Goal: Find contact information: Find contact information

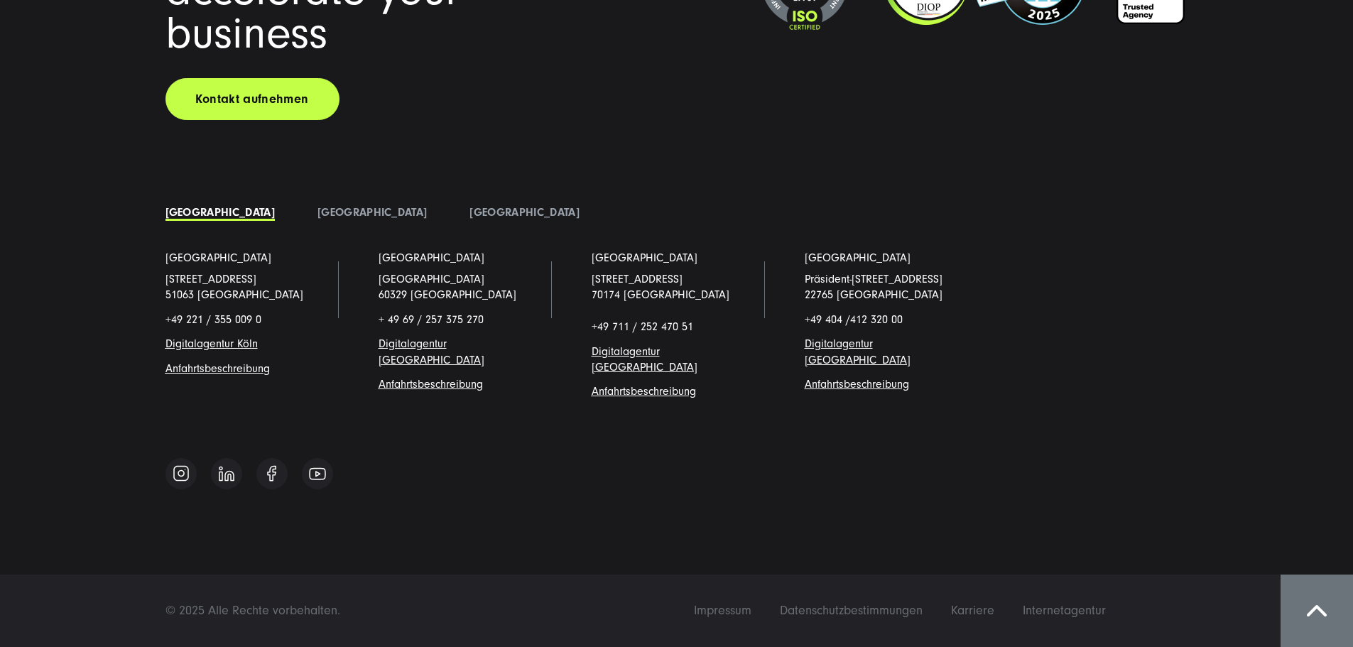
scroll to position [15270, 0]
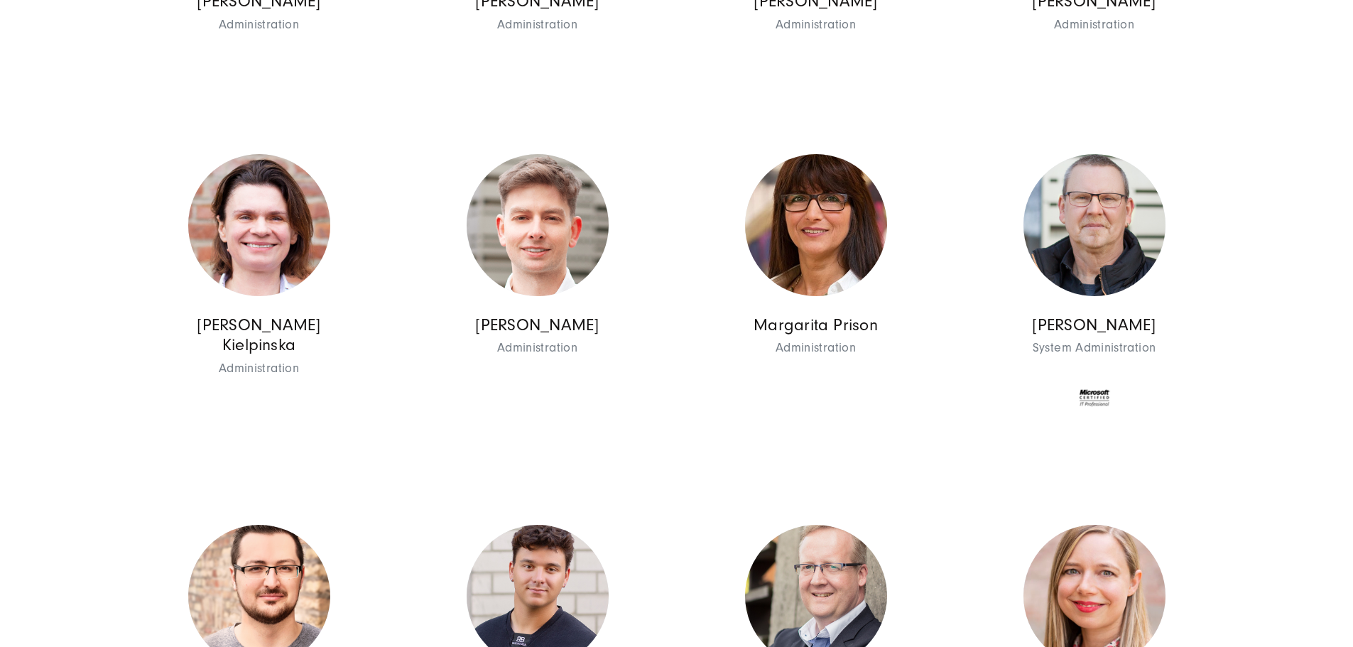
scroll to position [6950, 0]
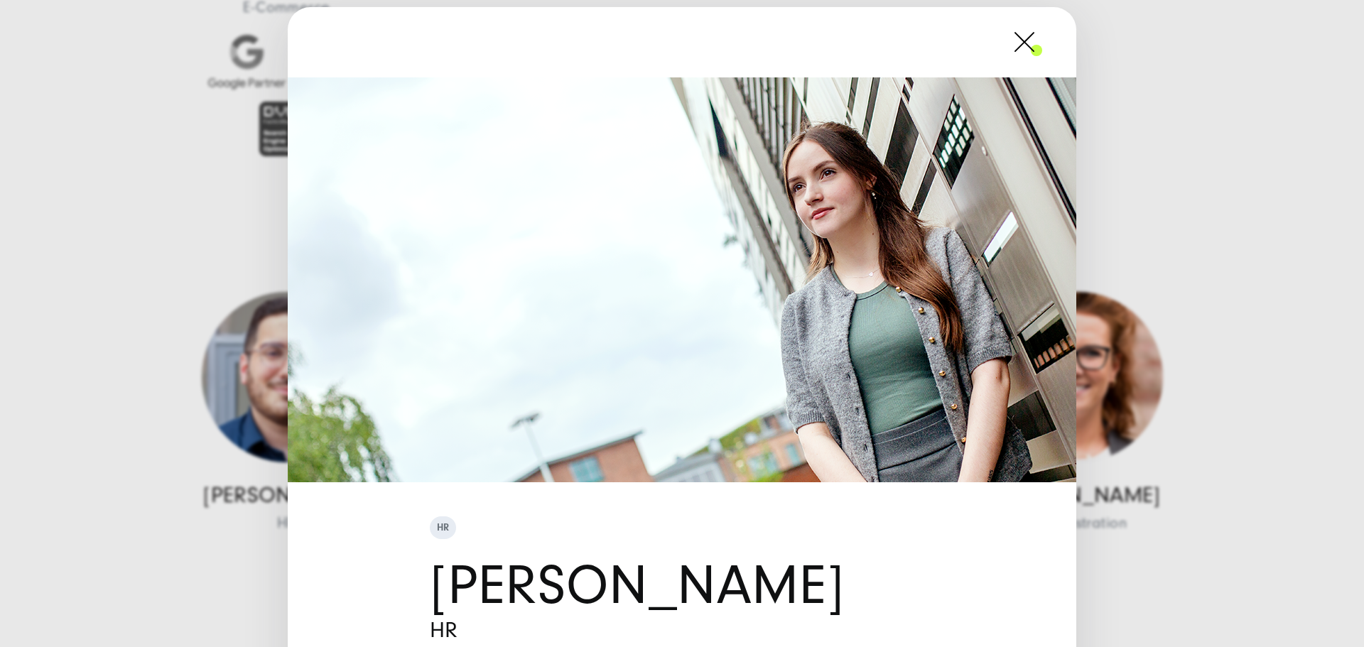
click at [1042, 48] on span at bounding box center [1042, 42] width 0 height 36
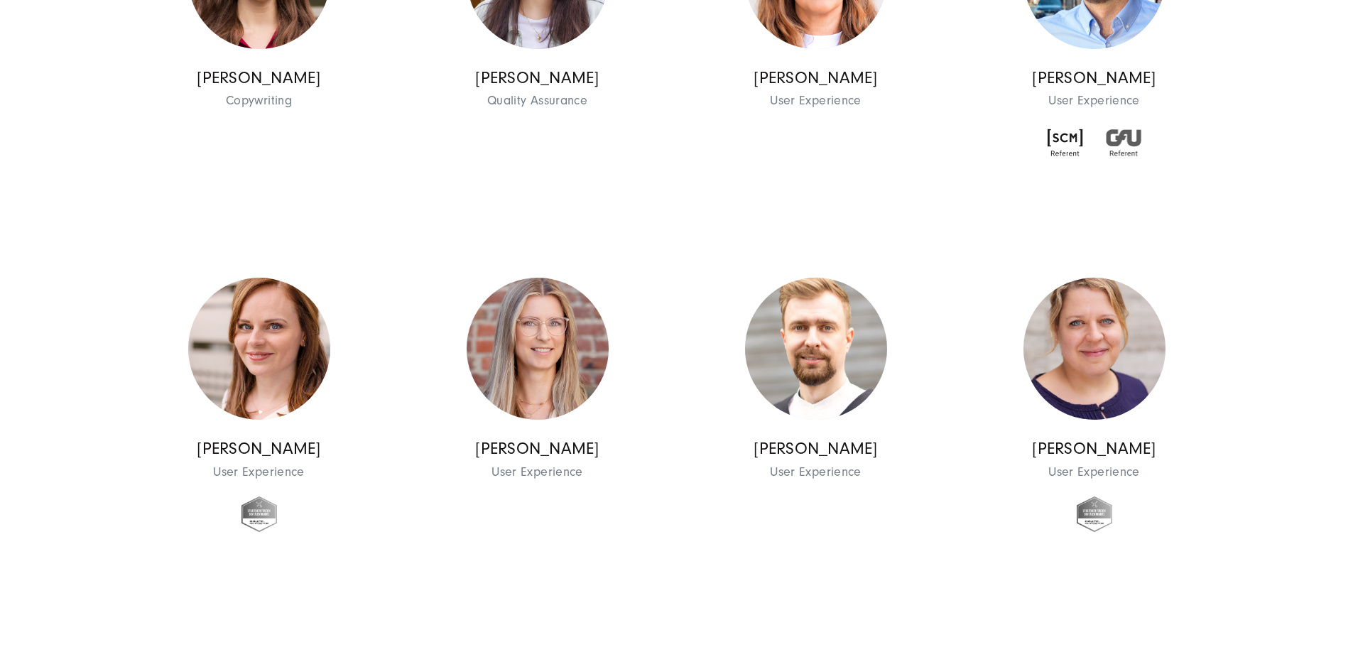
scroll to position [7731, 0]
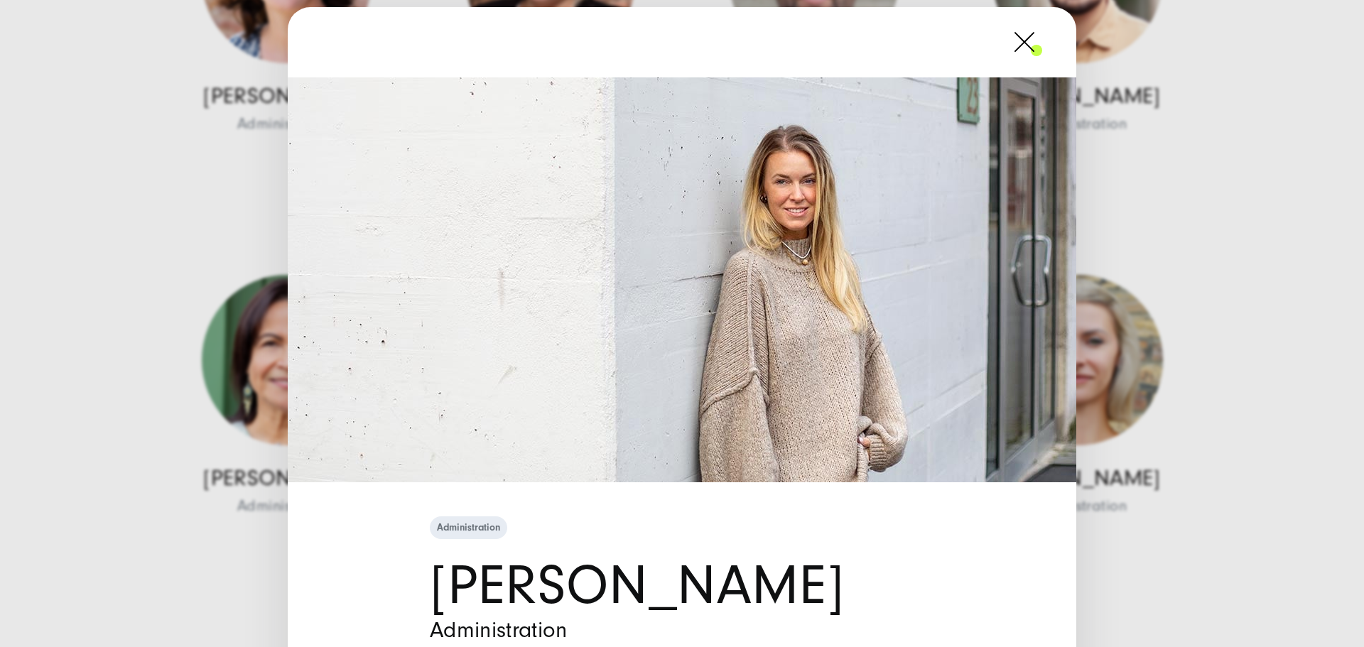
click at [1042, 46] on span at bounding box center [1042, 42] width 0 height 36
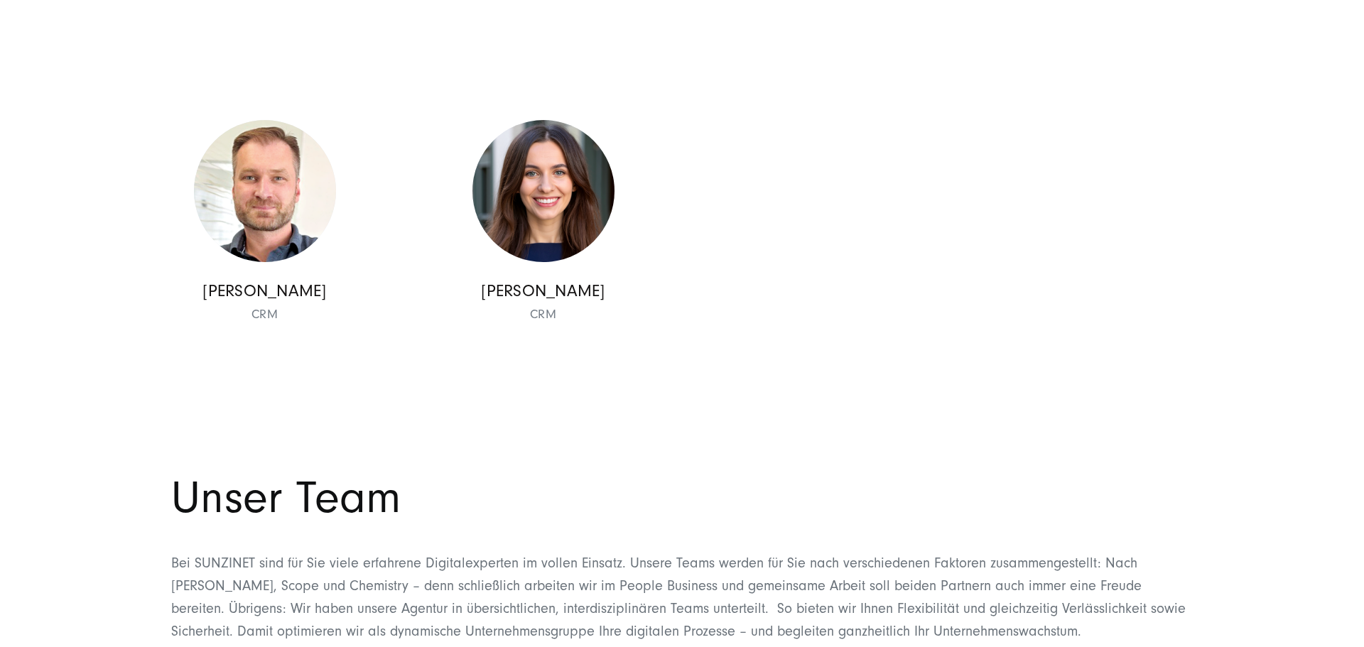
scroll to position [12632, 0]
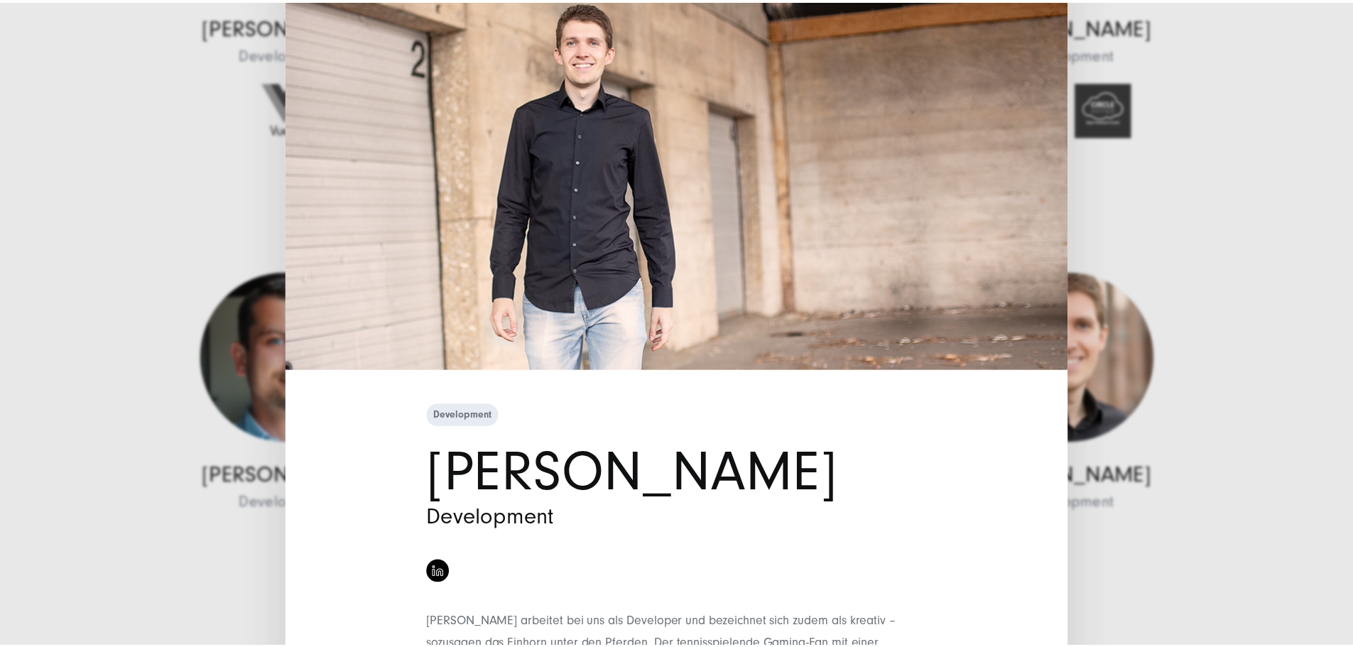
scroll to position [237, 0]
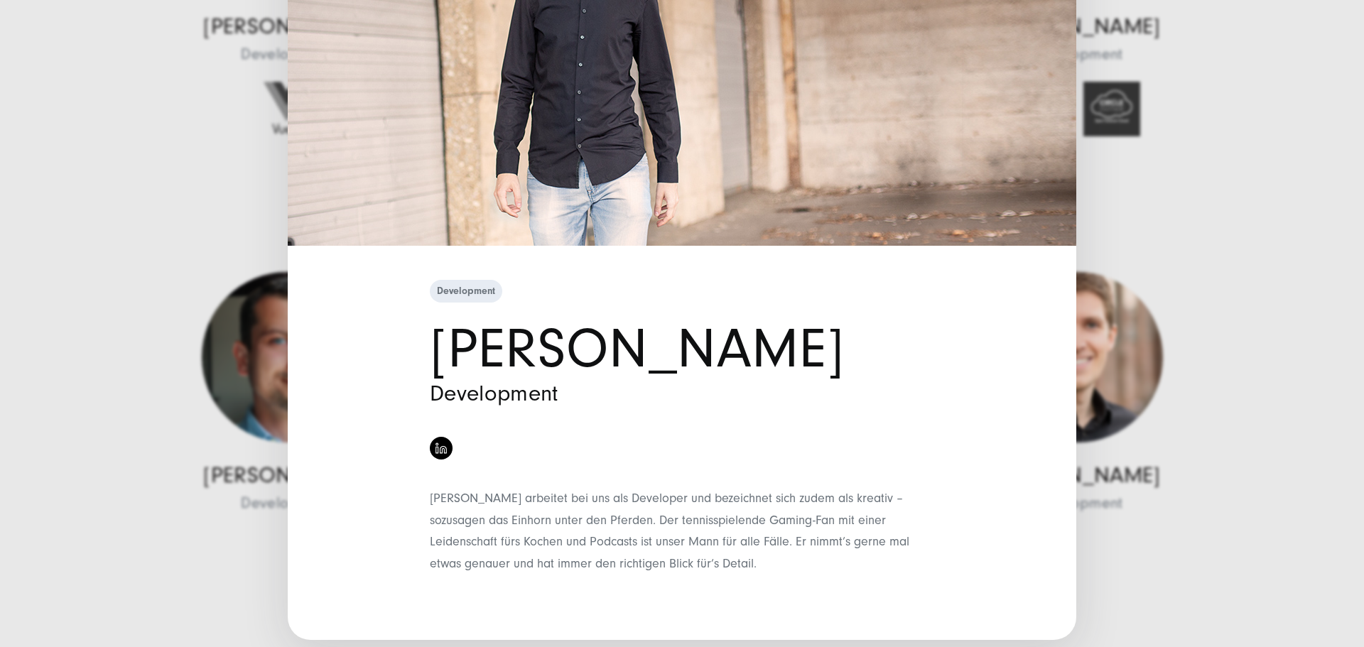
click at [1173, 406] on div "Development [PERSON_NAME] Development" at bounding box center [682, 323] width 1364 height 647
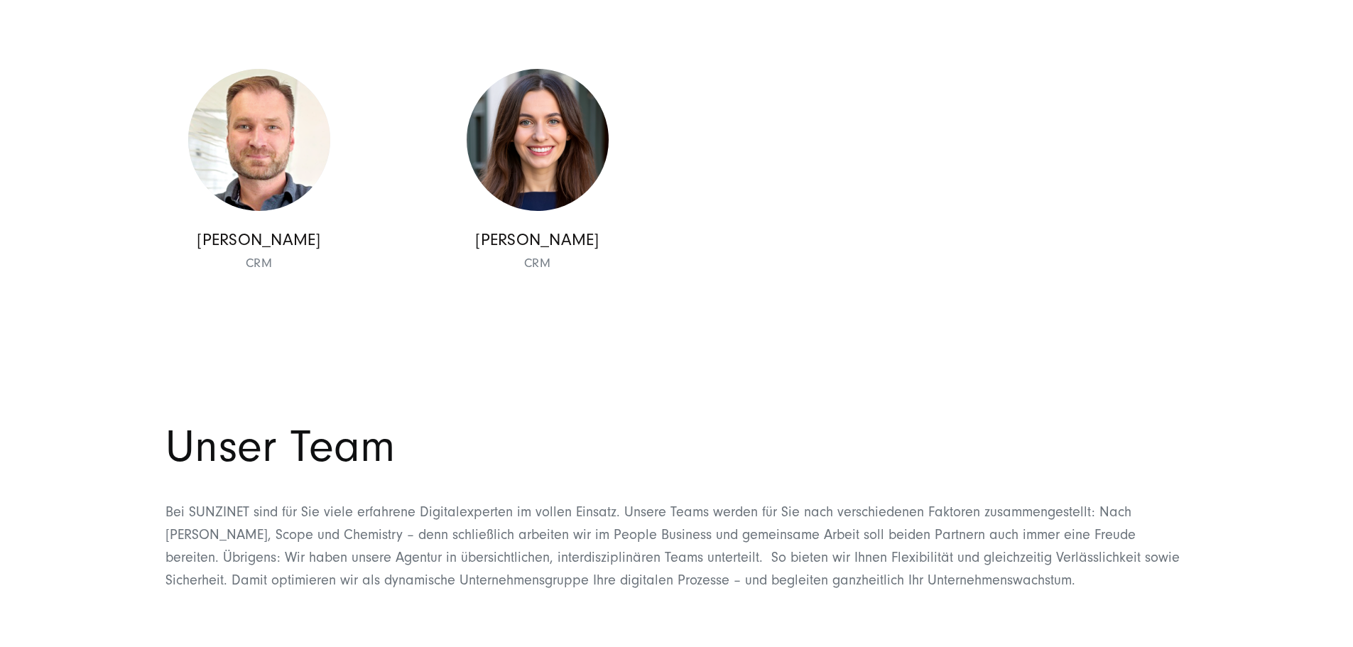
scroll to position [12703, 0]
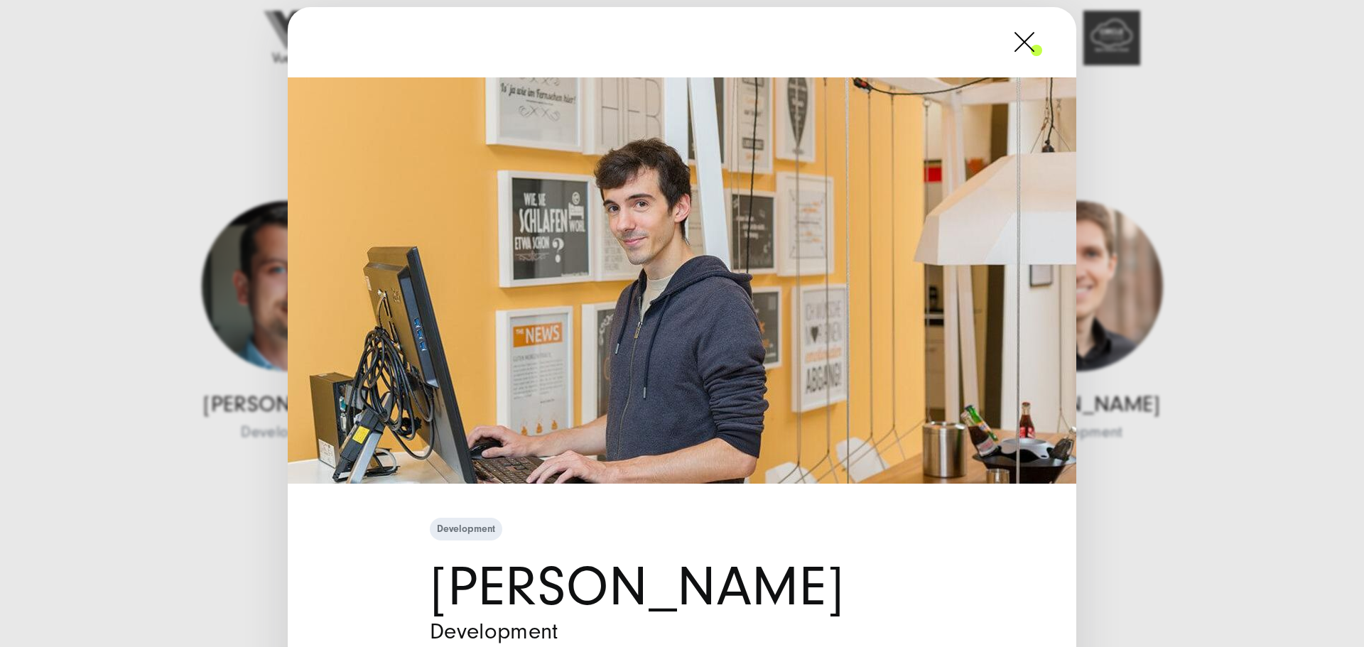
click at [222, 303] on div "Development [PERSON_NAME] Development" at bounding box center [682, 323] width 1364 height 647
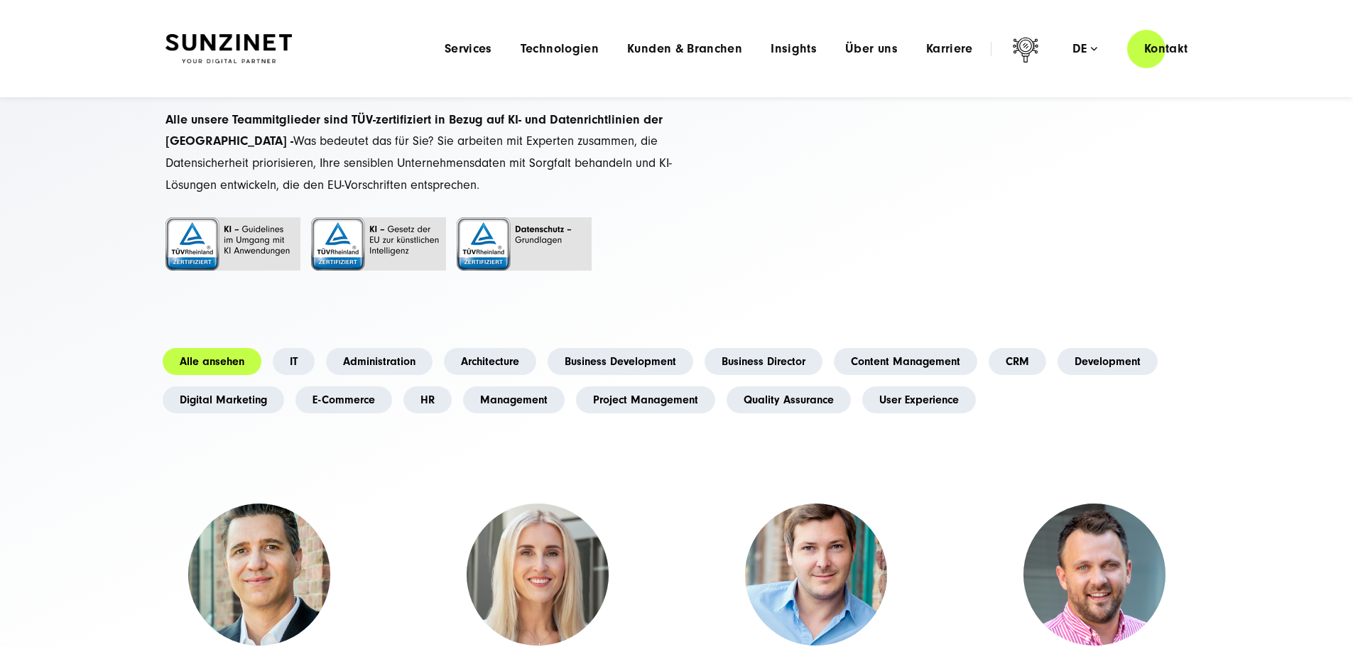
scroll to position [0, 0]
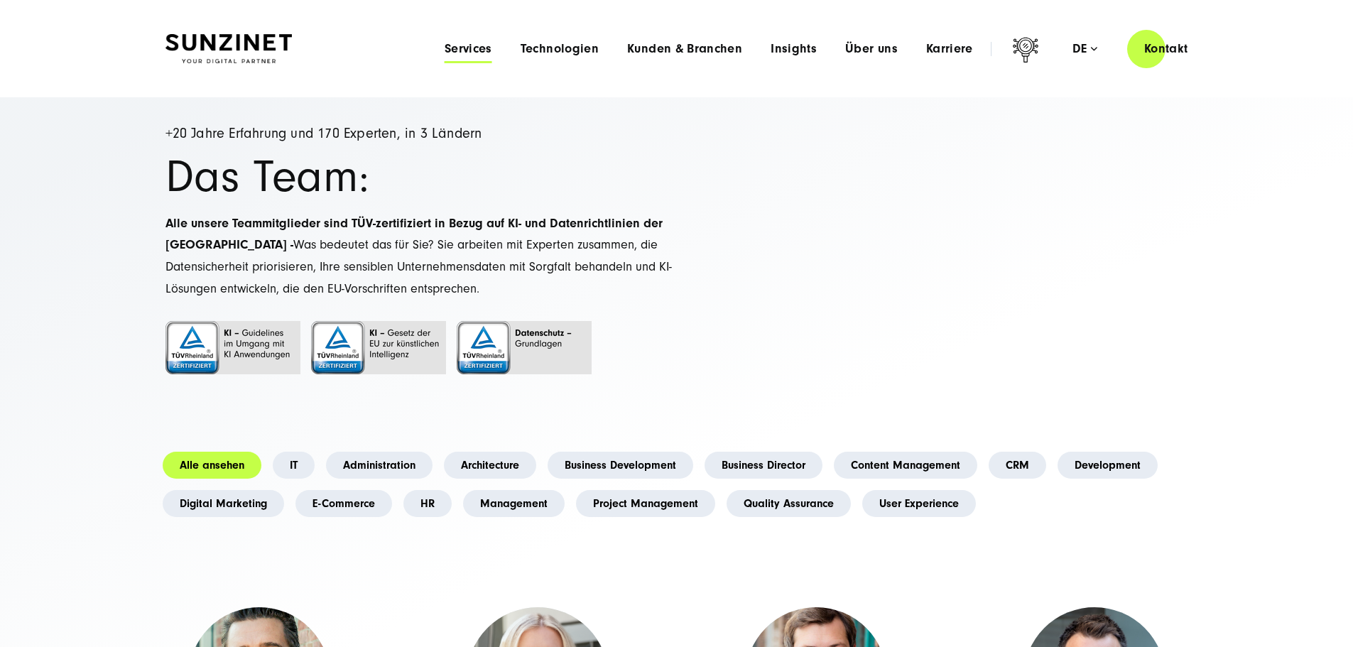
click at [445, 42] on span "Services" at bounding box center [469, 49] width 48 height 14
